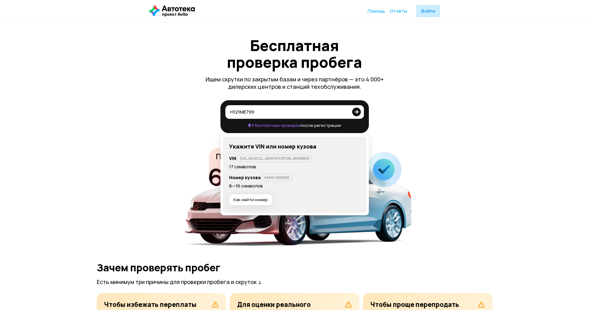
click at [357, 111] on icon at bounding box center [356, 111] width 9 height 12
click at [348, 111] on input "Н121МЕ799" at bounding box center [289, 111] width 118 height 6
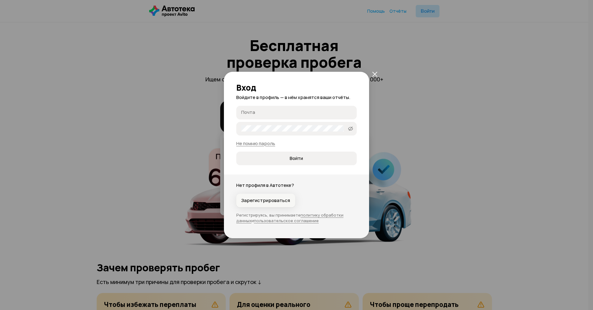
type input "Н121МЕ799"
click at [277, 201] on span "Зарегистрироваться" at bounding box center [265, 200] width 49 height 6
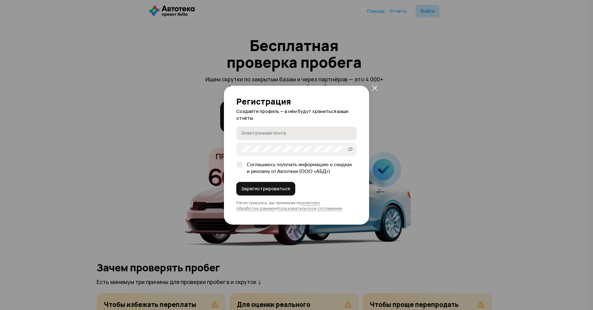
click at [255, 131] on input "Электронная почта" at bounding box center [297, 133] width 112 height 6
type input "HonGover@yandex.ru"
click at [252, 191] on span "Зарегистрироваться" at bounding box center [265, 188] width 49 height 6
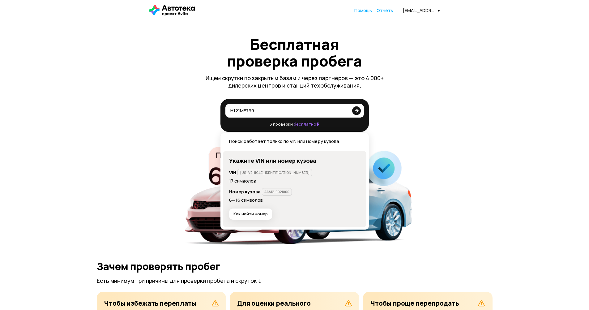
click at [357, 112] on icon at bounding box center [356, 110] width 9 height 12
click at [348, 112] on input "Н121МЕ799" at bounding box center [289, 110] width 118 height 6
click at [287, 110] on input "Н121МЕ799" at bounding box center [289, 110] width 118 height 6
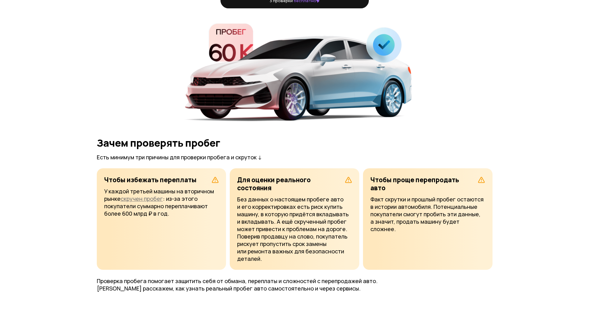
scroll to position [124, 0]
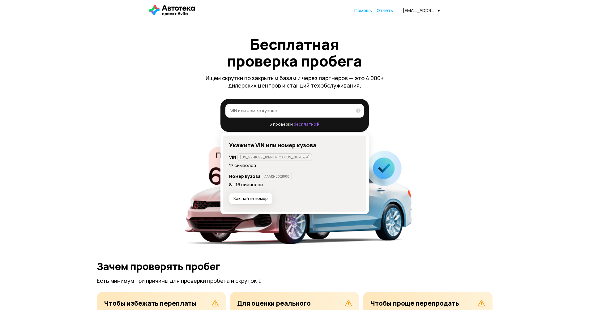
click at [259, 110] on input "VIN или номер кузова" at bounding box center [291, 110] width 122 height 6
click at [401, 66] on div "Бесплатная проверка пробега Ищем скрутки по закрытым базам и через партнёров — …" at bounding box center [294, 141] width 395 height 210
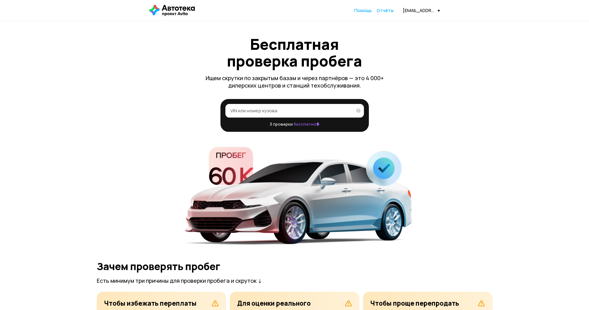
click at [294, 106] on label "VIN или номер кузова" at bounding box center [294, 111] width 138 height 14
click at [294, 107] on input "VIN или номер кузова" at bounding box center [291, 110] width 122 height 6
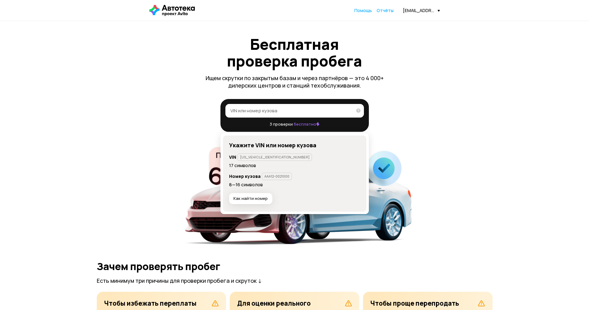
paste input "Н121МЕ799"
type input "Н121МЕ799"
click at [360, 111] on icon at bounding box center [356, 110] width 9 height 12
click at [348, 111] on input "Н121МЕ799" at bounding box center [289, 110] width 118 height 6
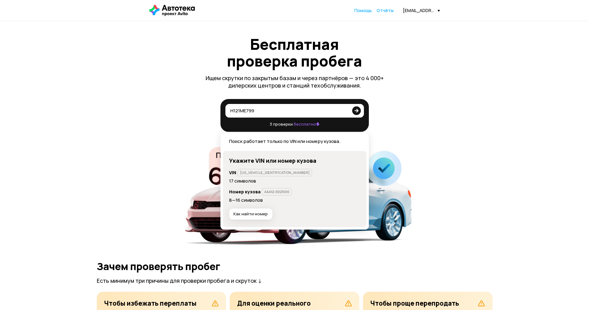
click at [360, 111] on icon at bounding box center [356, 110] width 9 height 12
click at [348, 111] on input "Н121МЕ799" at bounding box center [289, 110] width 118 height 6
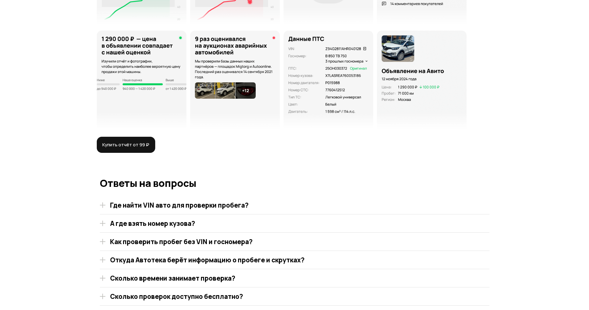
scroll to position [1174, 0]
